Goal: Task Accomplishment & Management: Complete application form

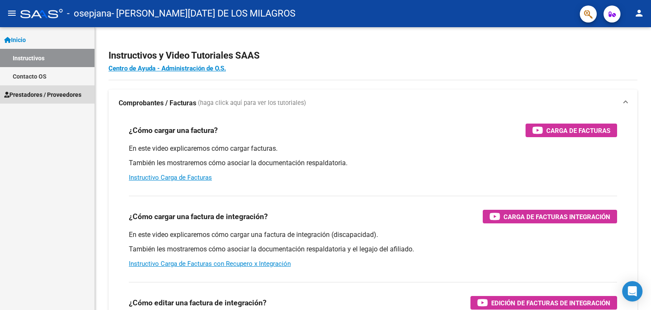
click at [31, 92] on span "Prestadores / Proveedores" at bounding box center [42, 94] width 77 height 9
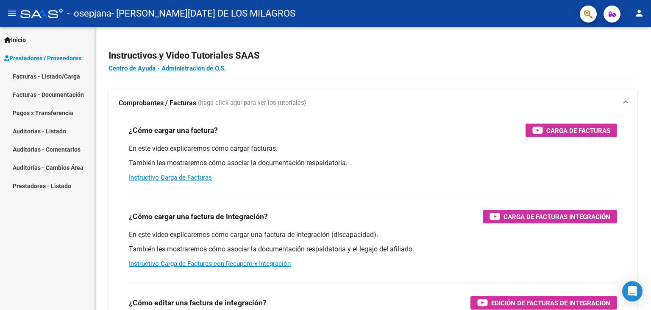
click at [31, 74] on link "Facturas - Listado/Carga" at bounding box center [47, 76] width 95 height 18
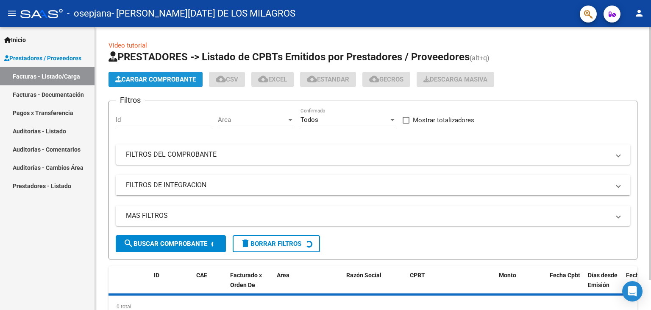
click at [156, 83] on span "Cargar Comprobante" at bounding box center [155, 79] width 81 height 8
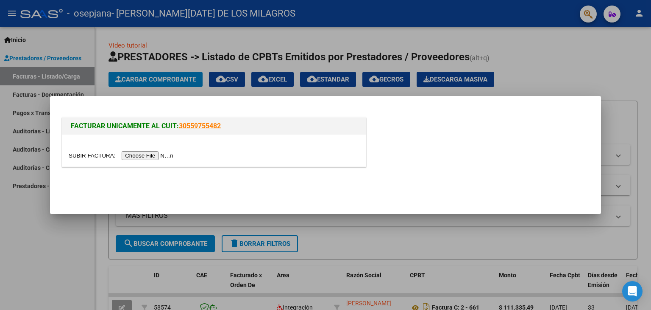
click at [167, 152] on input "file" at bounding box center [122, 155] width 107 height 9
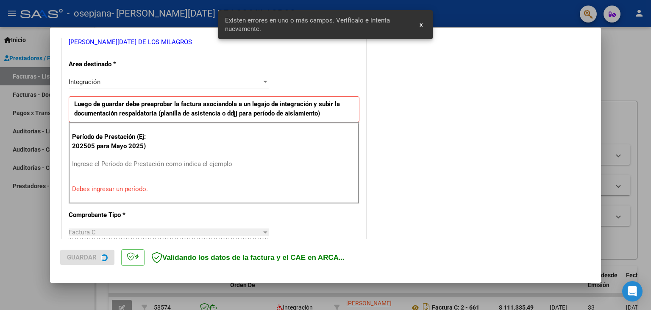
scroll to position [194, 0]
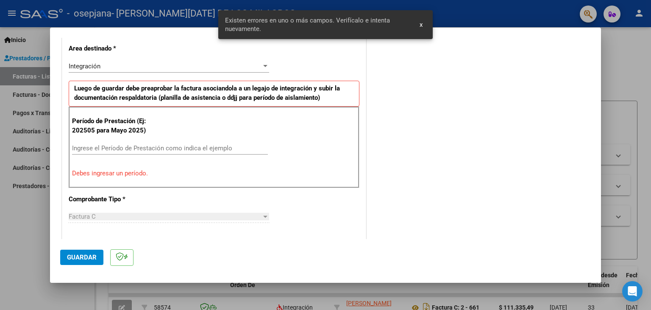
click at [106, 148] on input "Ingrese el Período de Prestación como indica el ejemplo" at bounding box center [170, 148] width 196 height 8
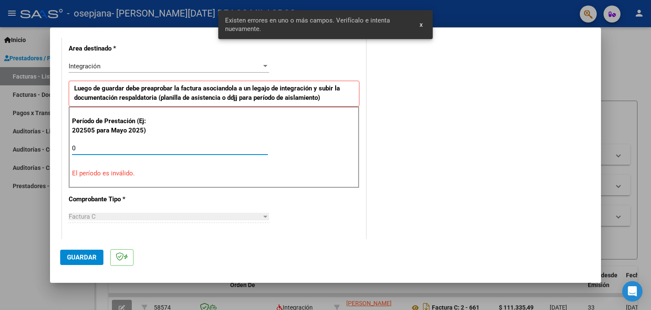
type input "08"
type input "0"
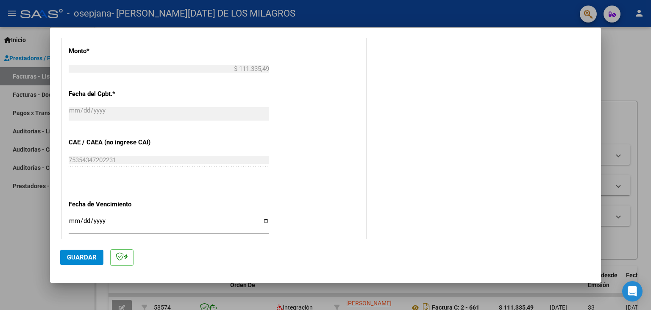
scroll to position [533, 0]
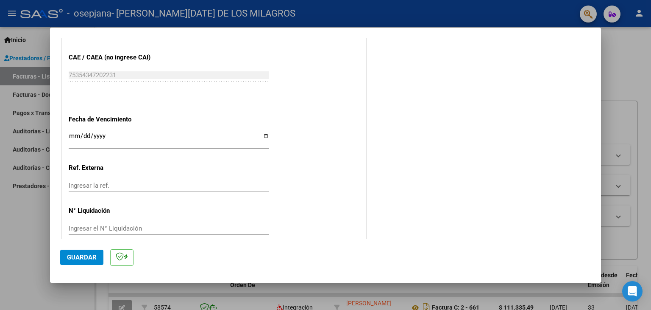
type input "202508"
click at [78, 134] on input "Ingresar la fecha" at bounding box center [169, 139] width 201 height 14
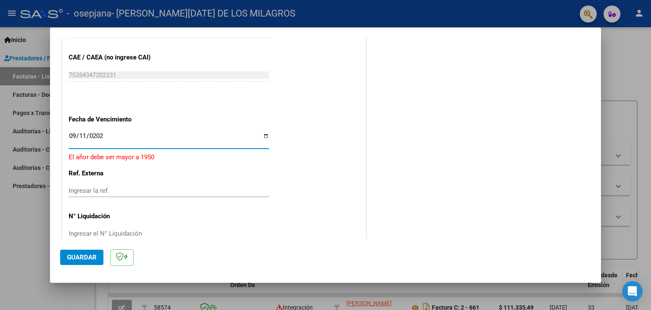
type input "[DATE]"
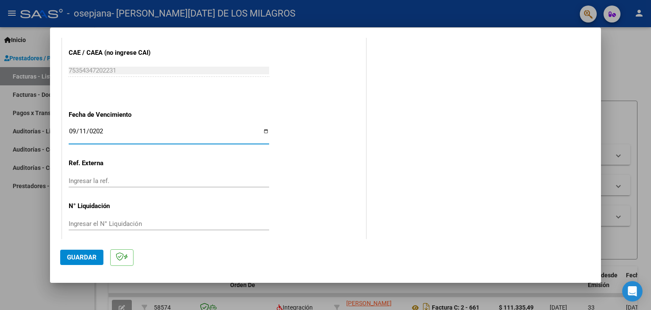
scroll to position [544, 0]
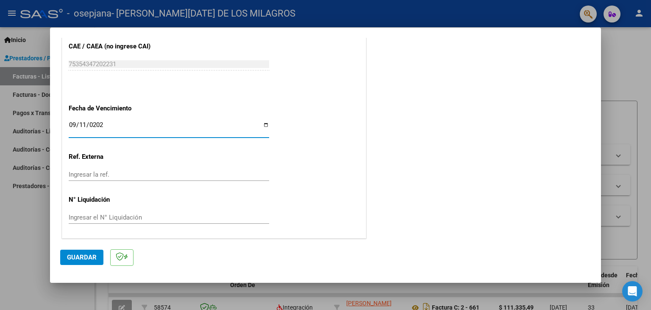
click at [90, 256] on span "Guardar" at bounding box center [82, 257] width 30 height 8
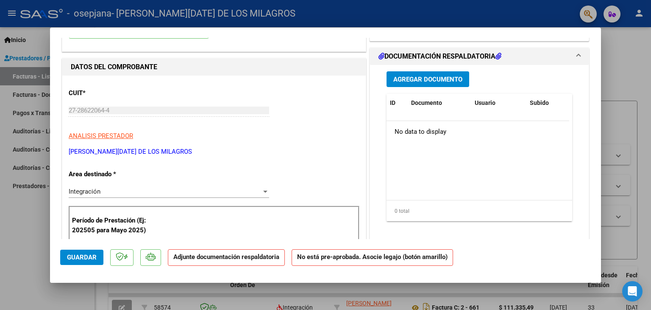
scroll to position [42, 0]
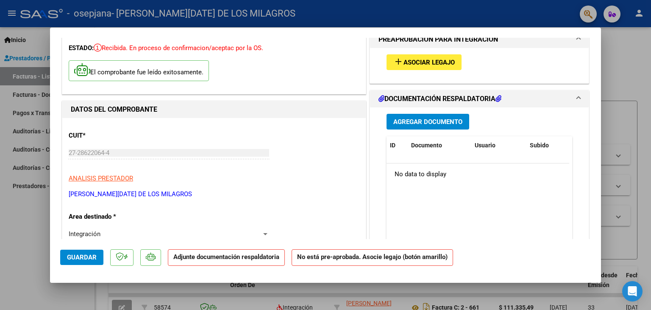
click at [434, 128] on button "Agregar Documento" at bounding box center [428, 122] width 83 height 16
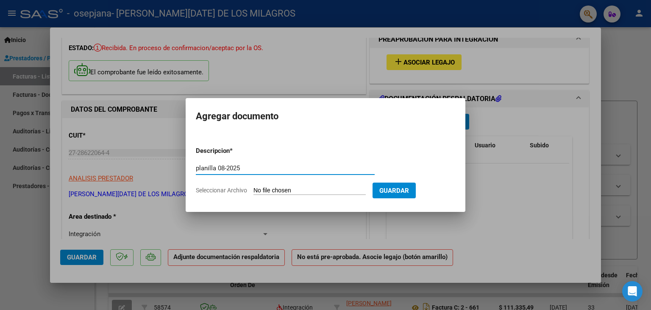
type input "planilla 08-2025"
click at [254, 189] on app-file-uploader "Seleccionar Archivo" at bounding box center [284, 190] width 177 height 8
click at [269, 188] on input "Seleccionar Archivo" at bounding box center [310, 191] width 112 height 8
type input "C:\fakepath\PL AGOS.pdf"
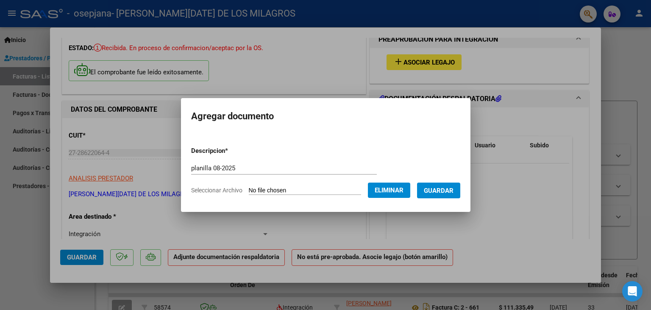
click at [454, 192] on span "Guardar" at bounding box center [439, 191] width 30 height 8
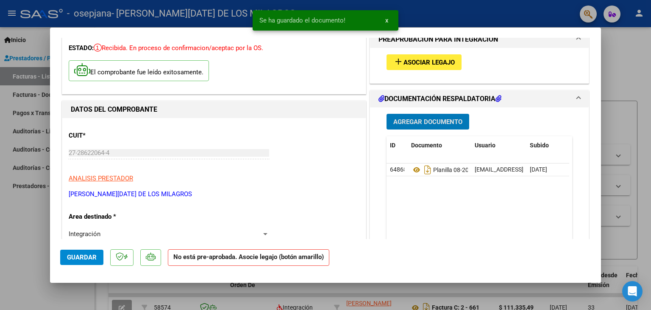
click at [90, 255] on span "Guardar" at bounding box center [82, 257] width 30 height 8
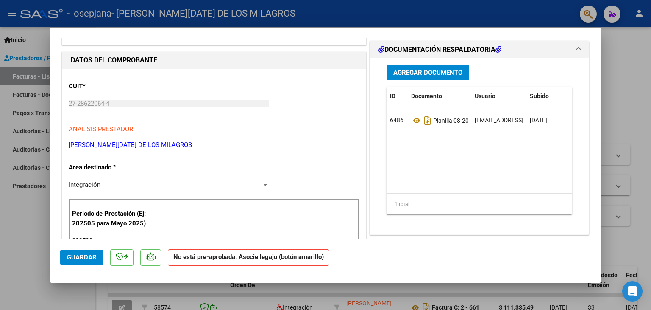
scroll to position [0, 0]
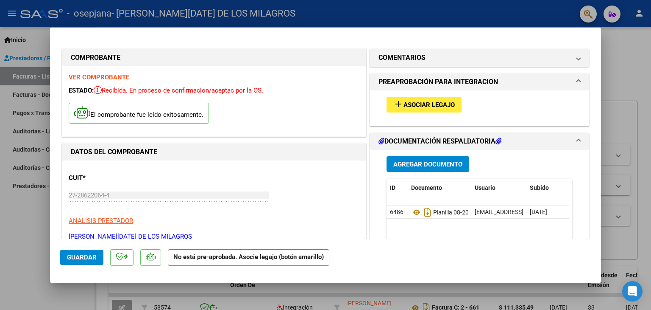
click at [5, 224] on div at bounding box center [325, 155] width 651 height 310
type input "$ 0,00"
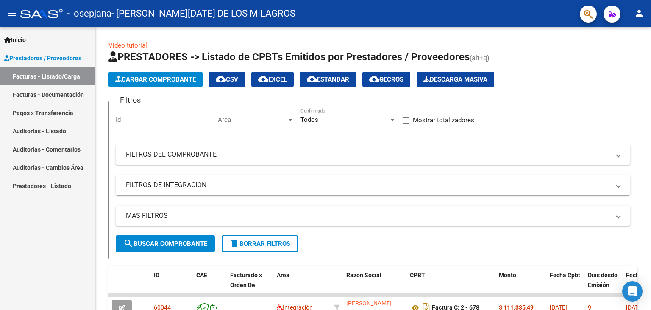
click at [35, 95] on link "Facturas - Documentación" at bounding box center [47, 94] width 95 height 18
